Goal: Find specific page/section: Find specific page/section

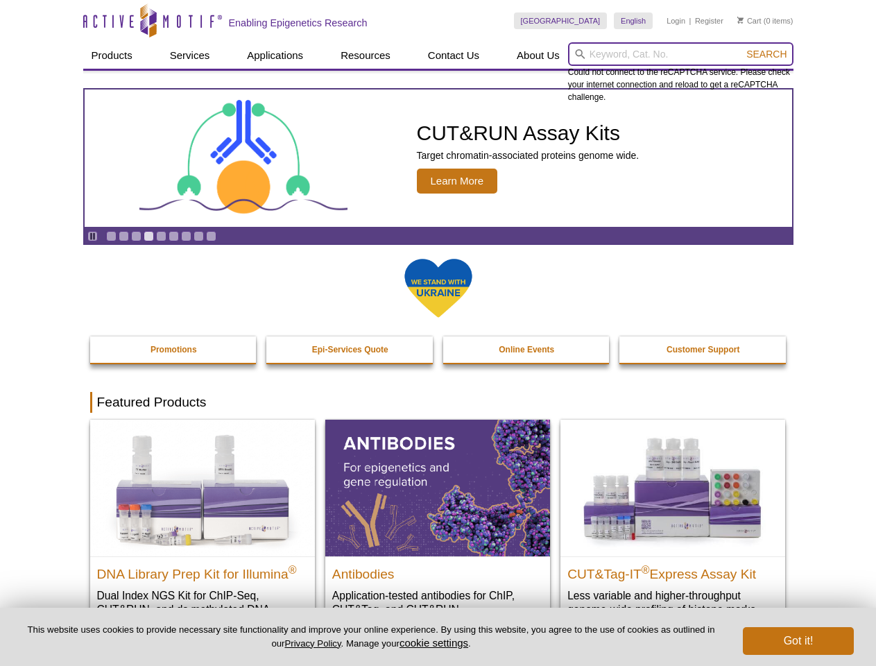
click at [681, 54] on input "search" at bounding box center [681, 54] width 226 height 24
click at [767, 54] on span "Search" at bounding box center [767, 54] width 40 height 11
click at [92, 236] on icon "Pause" at bounding box center [92, 236] width 9 height 9
click at [111, 236] on link "Go to slide 1" at bounding box center [111, 236] width 10 height 10
click at [124, 236] on link "Go to slide 2" at bounding box center [124, 236] width 10 height 10
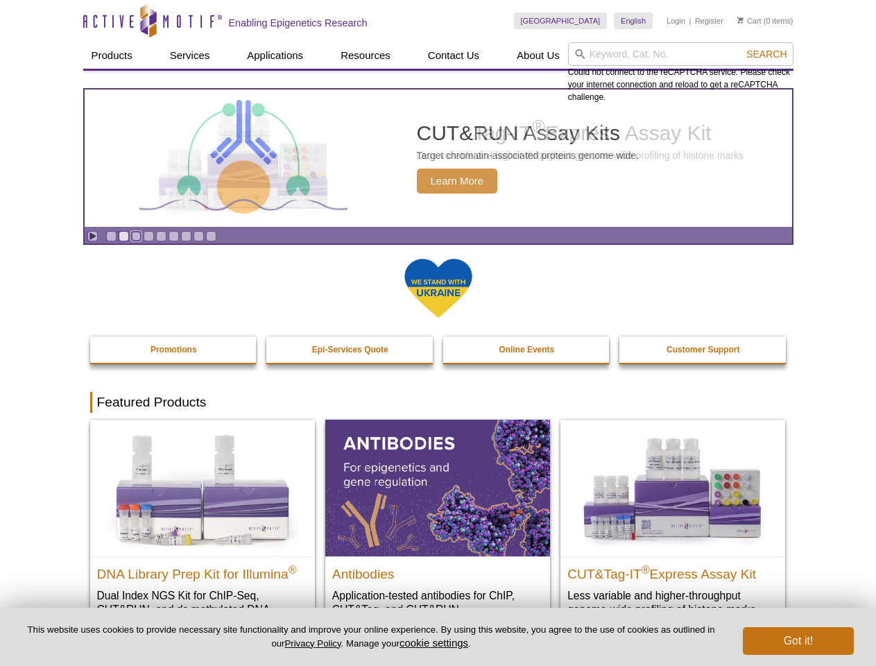
click at [136, 236] on link "Go to slide 3" at bounding box center [136, 236] width 10 height 10
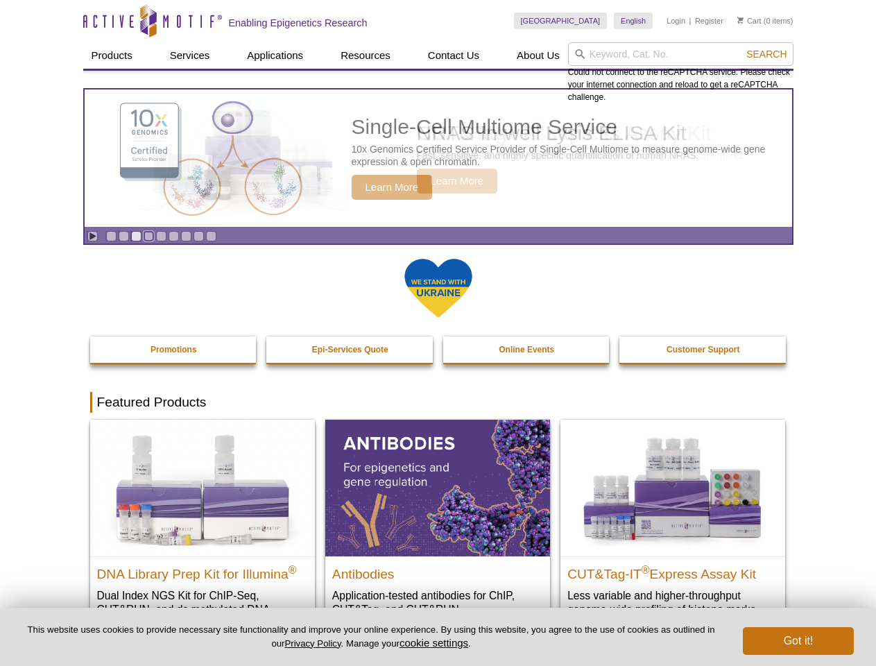
click at [148, 236] on link "Go to slide 4" at bounding box center [149, 236] width 10 height 10
click at [161, 236] on link "Go to slide 5" at bounding box center [161, 236] width 10 height 10
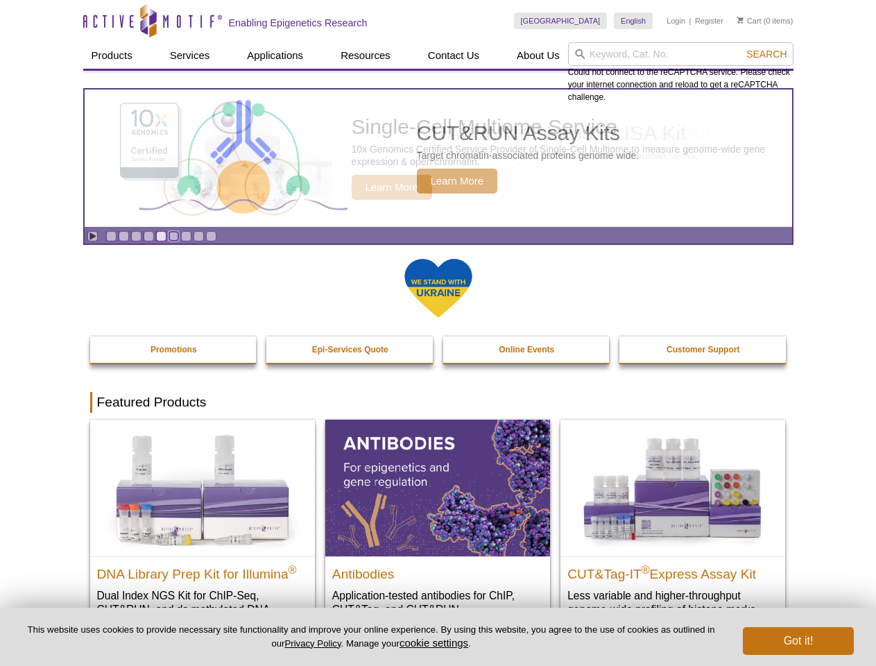
click at [173, 236] on link "Go to slide 6" at bounding box center [174, 236] width 10 height 10
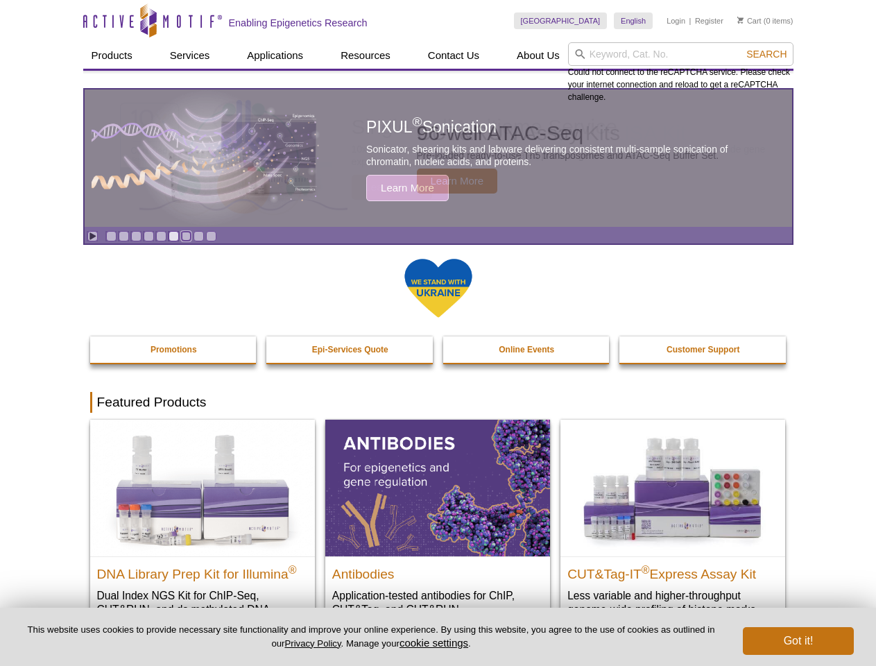
click at [186, 236] on link "Go to slide 7" at bounding box center [186, 236] width 10 height 10
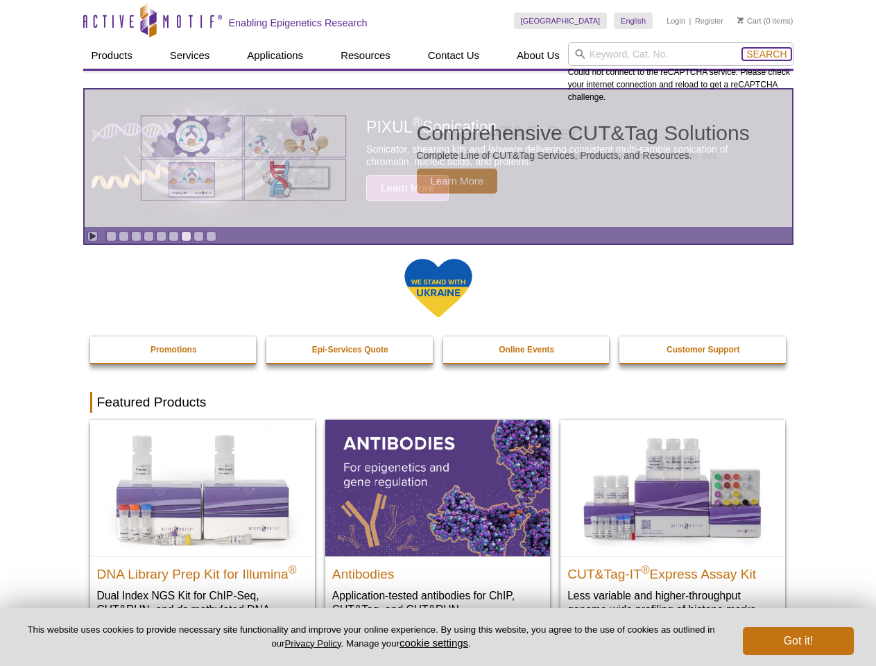
click at [767, 54] on span "Search" at bounding box center [767, 54] width 40 height 11
